Goal: Ask a question

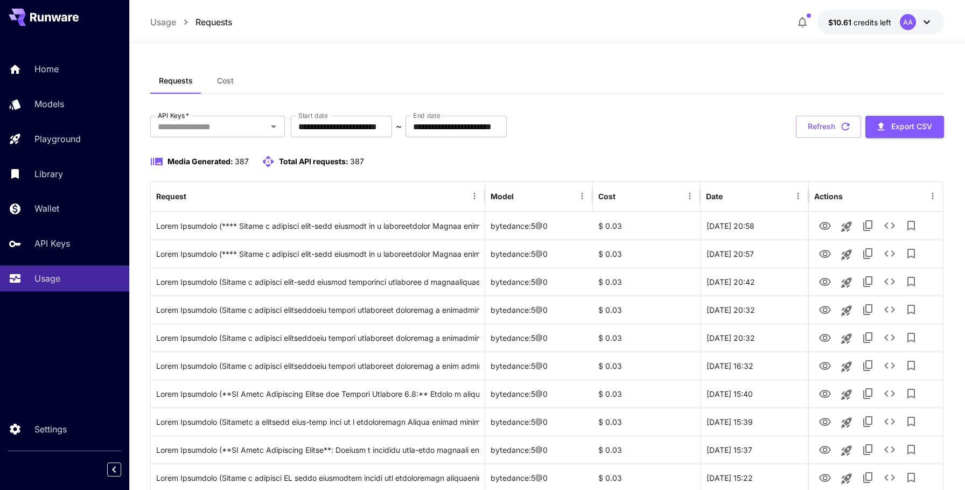
click at [925, 19] on icon at bounding box center [927, 22] width 13 height 13
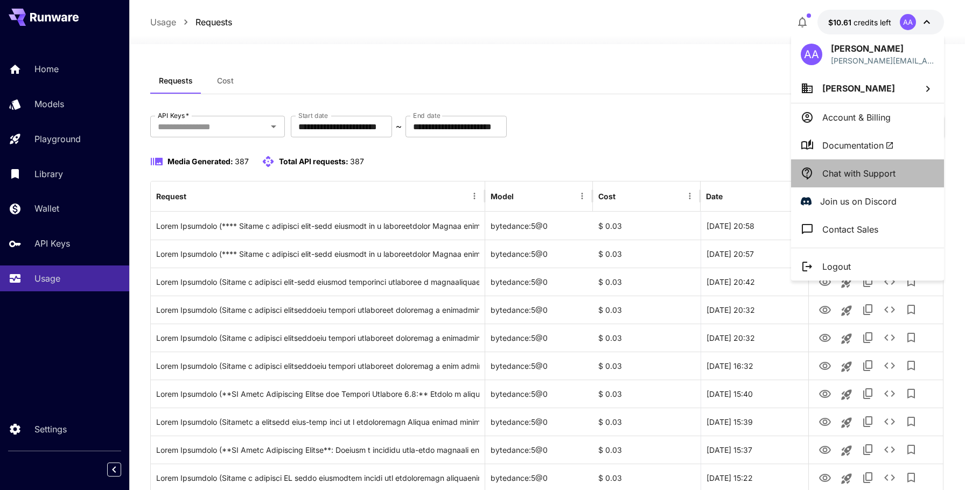
click at [856, 163] on li "Chat with Support" at bounding box center [867, 173] width 153 height 28
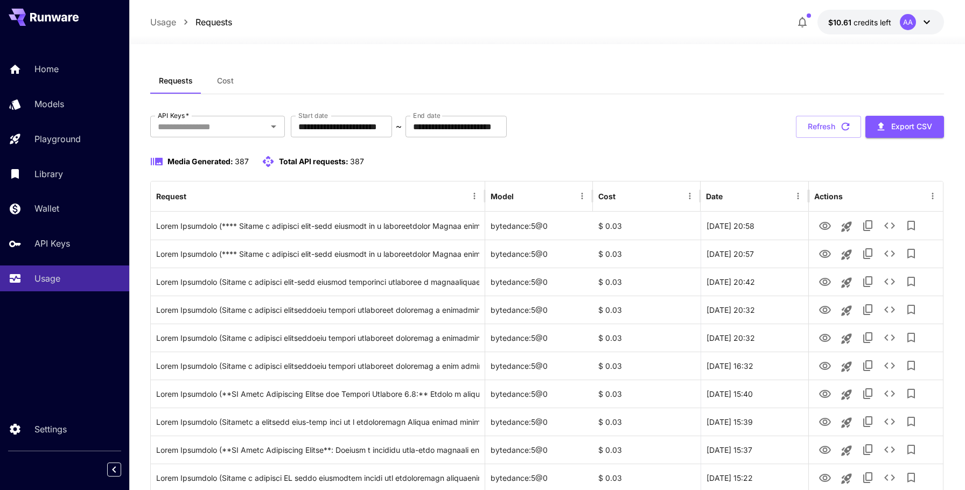
click at [899, 25] on button "$10.61 credits left AA" at bounding box center [881, 22] width 127 height 25
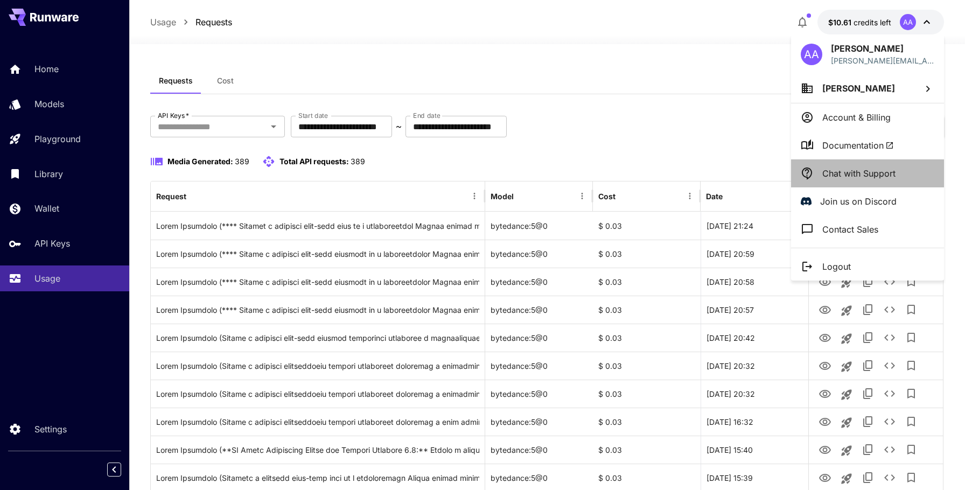
click at [846, 171] on p "Chat with Support" at bounding box center [859, 173] width 73 height 13
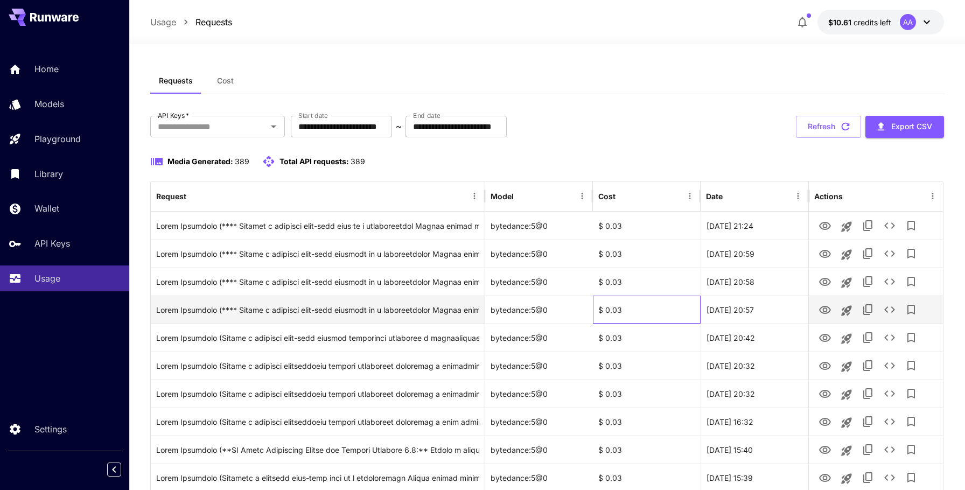
click at [650, 310] on div "$ 0.03" at bounding box center [647, 310] width 108 height 28
click at [658, 304] on div "$ 0.03" at bounding box center [647, 310] width 108 height 28
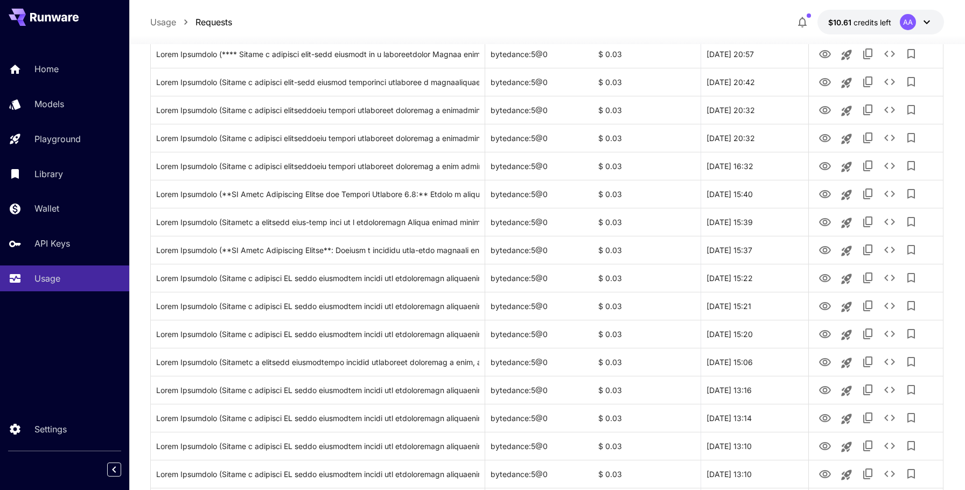
scroll to position [257, 0]
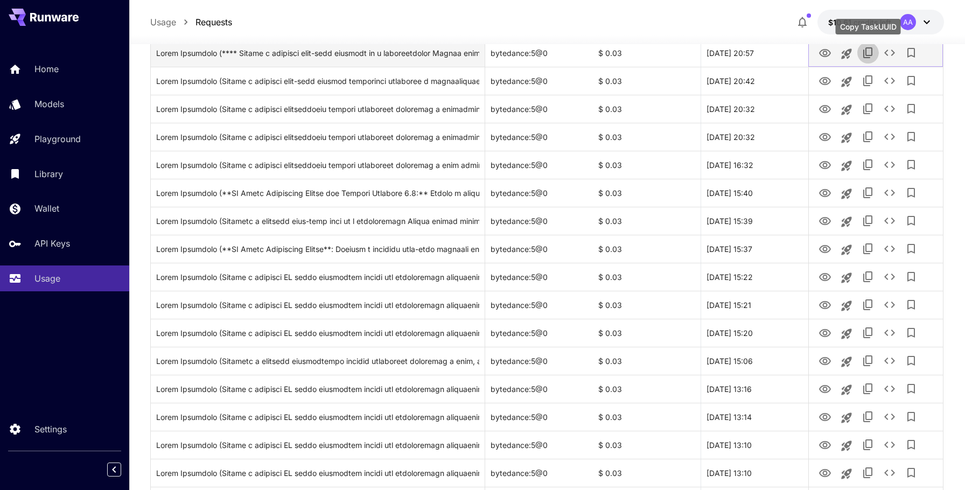
click at [866, 55] on icon "Copy TaskUUID" at bounding box center [867, 52] width 9 height 11
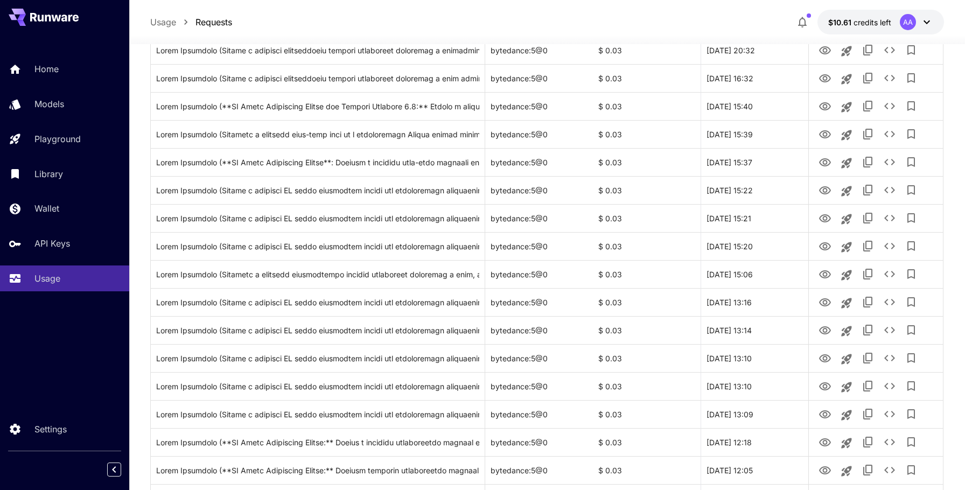
scroll to position [344, 0]
click at [866, 52] on icon "Copy TaskUUID" at bounding box center [868, 49] width 13 height 13
